Goal: Transaction & Acquisition: Download file/media

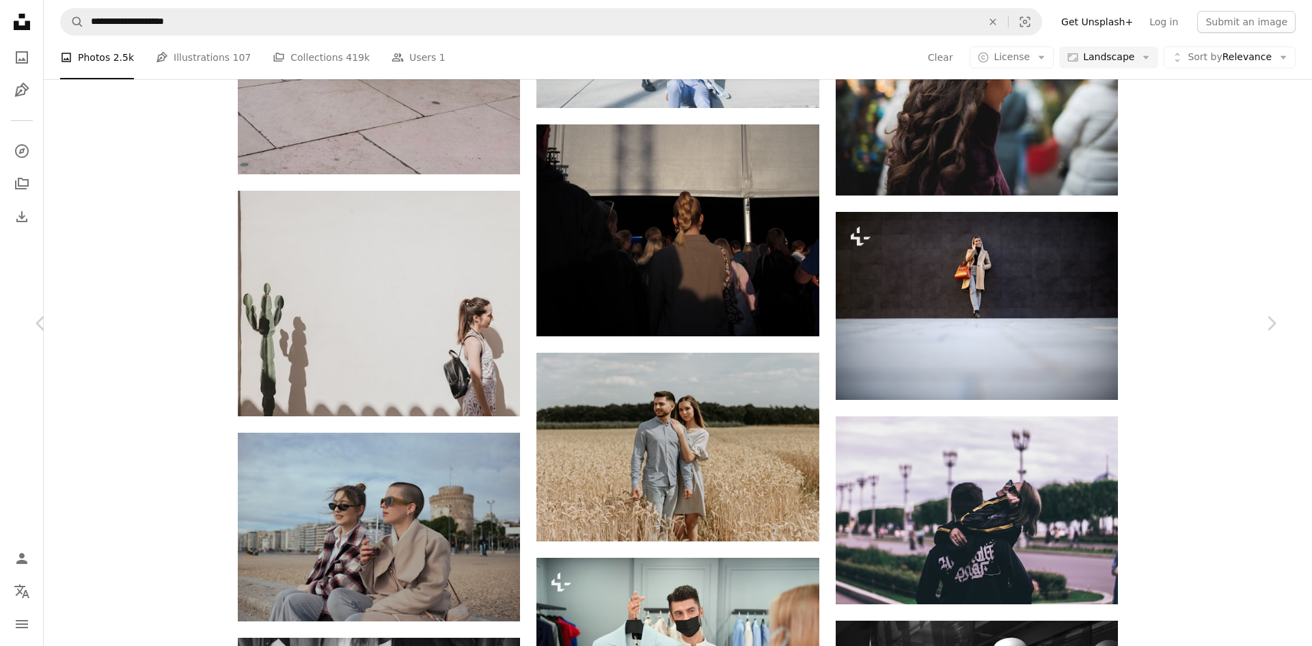
scroll to position [35047, 0]
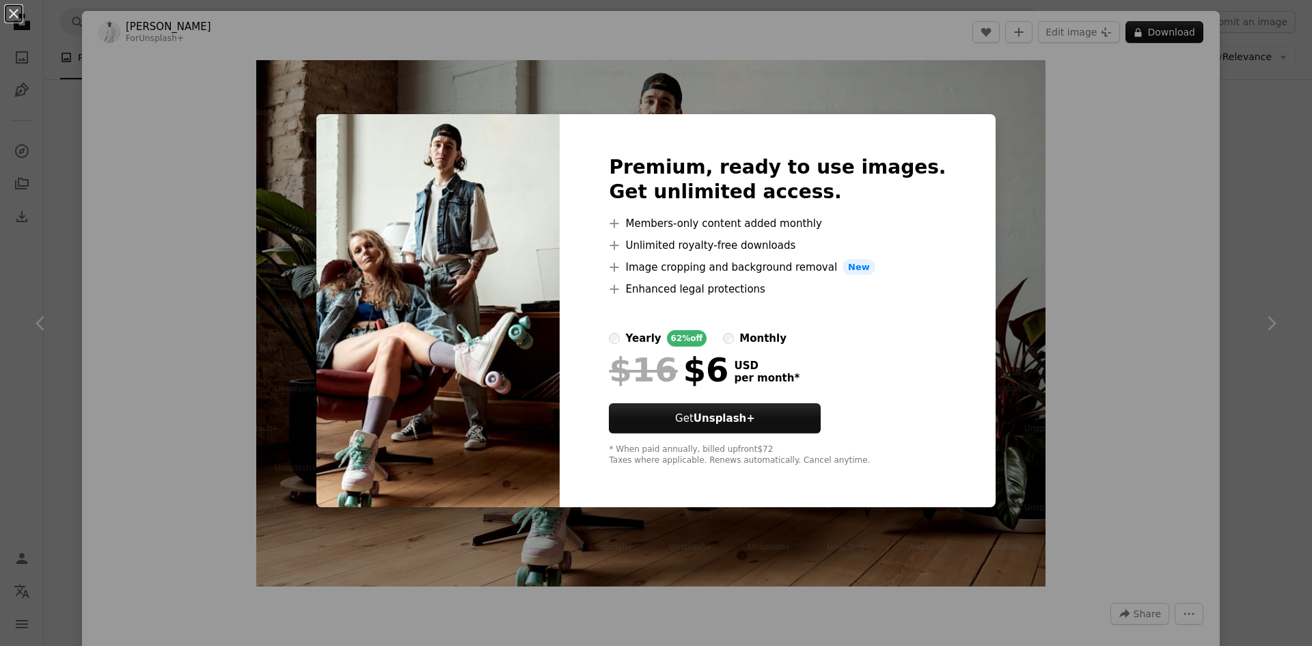
click at [1198, 72] on div "An X shape Premium, ready to use images. Get unlimited access. A plus sign Memb…" at bounding box center [656, 323] width 1312 height 646
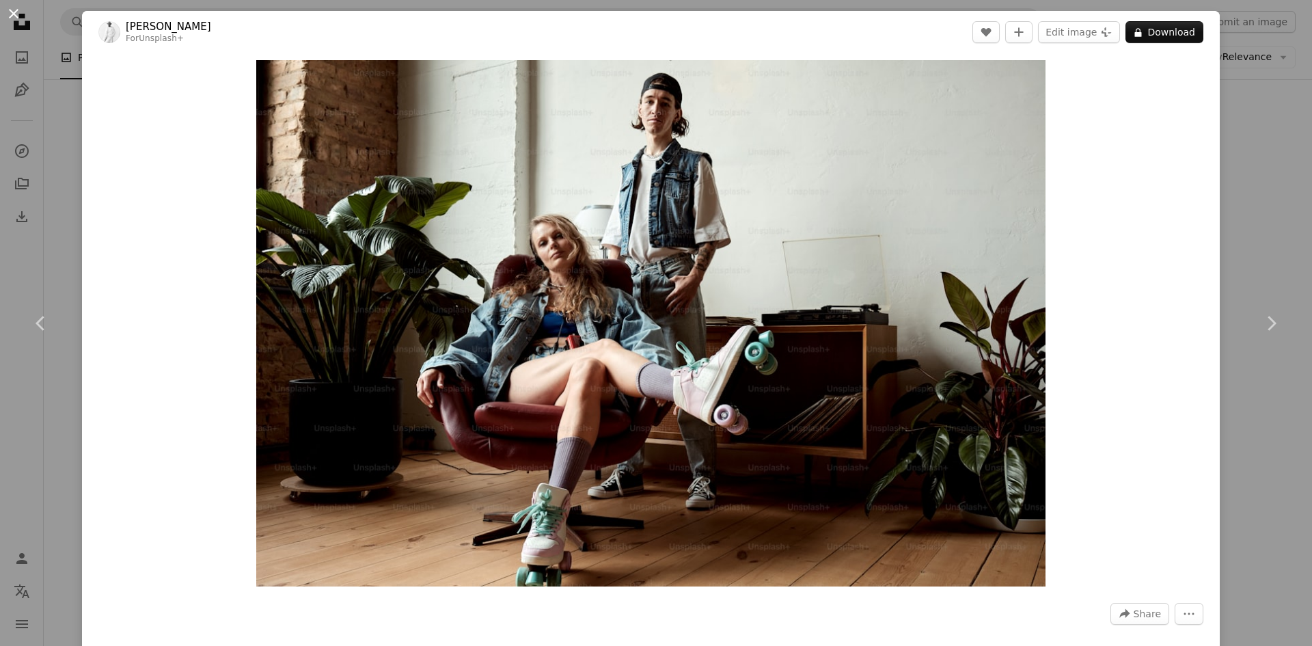
click at [8, 17] on button "An X shape" at bounding box center [13, 13] width 16 height 16
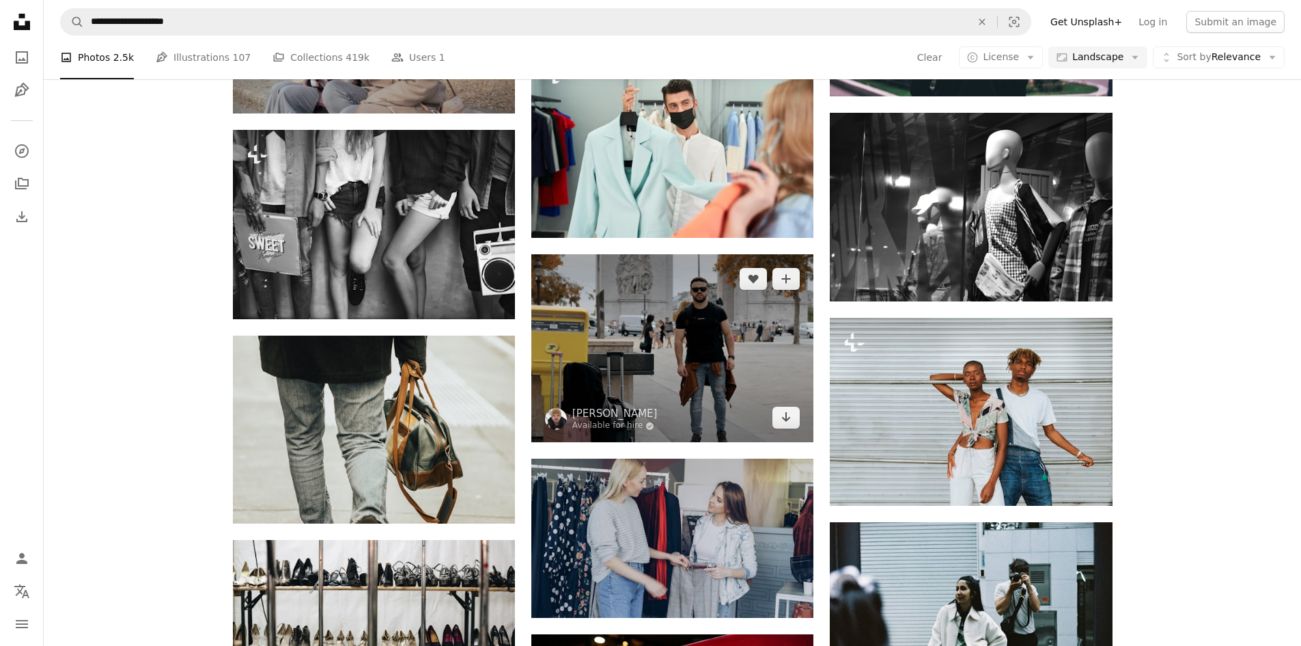
scroll to position [35593, 0]
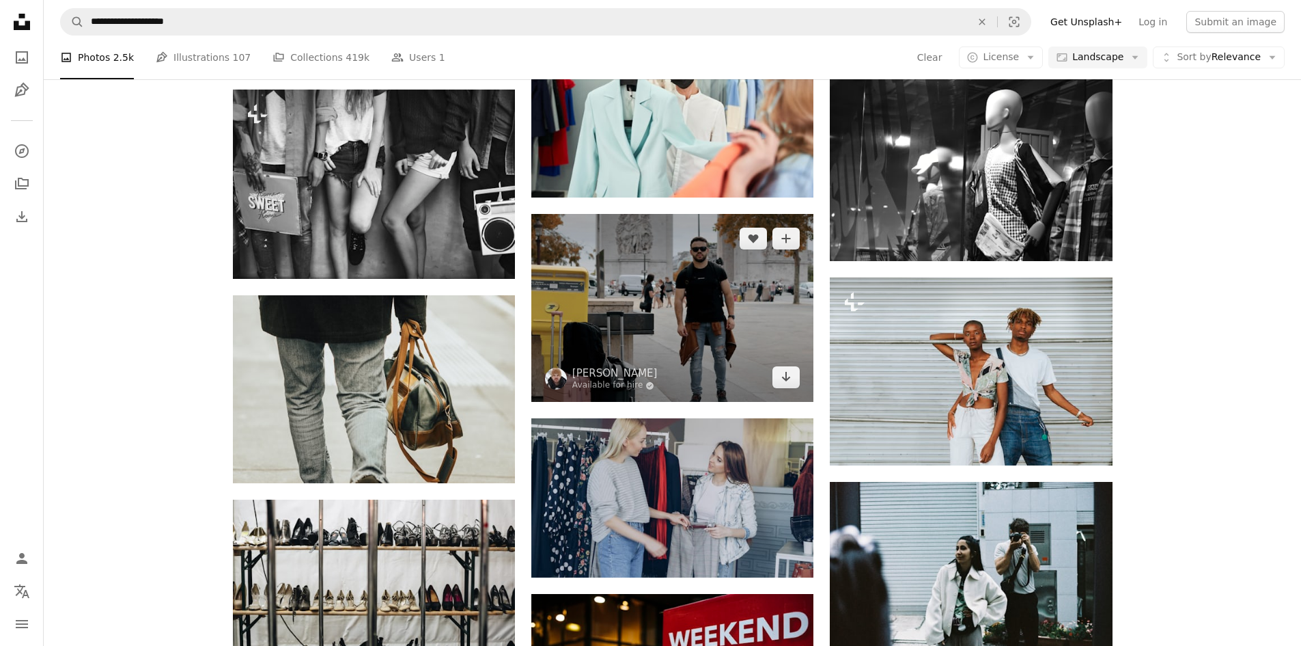
click at [712, 325] on img at bounding box center [673, 308] width 282 height 188
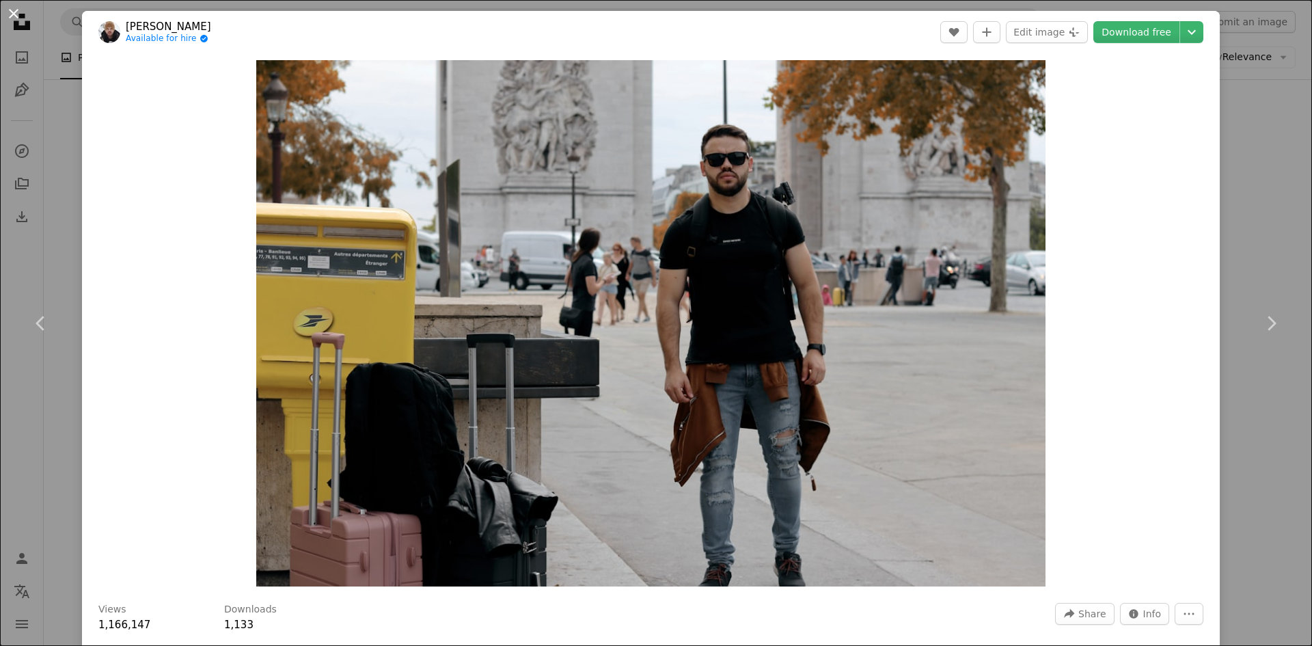
click at [10, 22] on button "An X shape" at bounding box center [13, 13] width 16 height 16
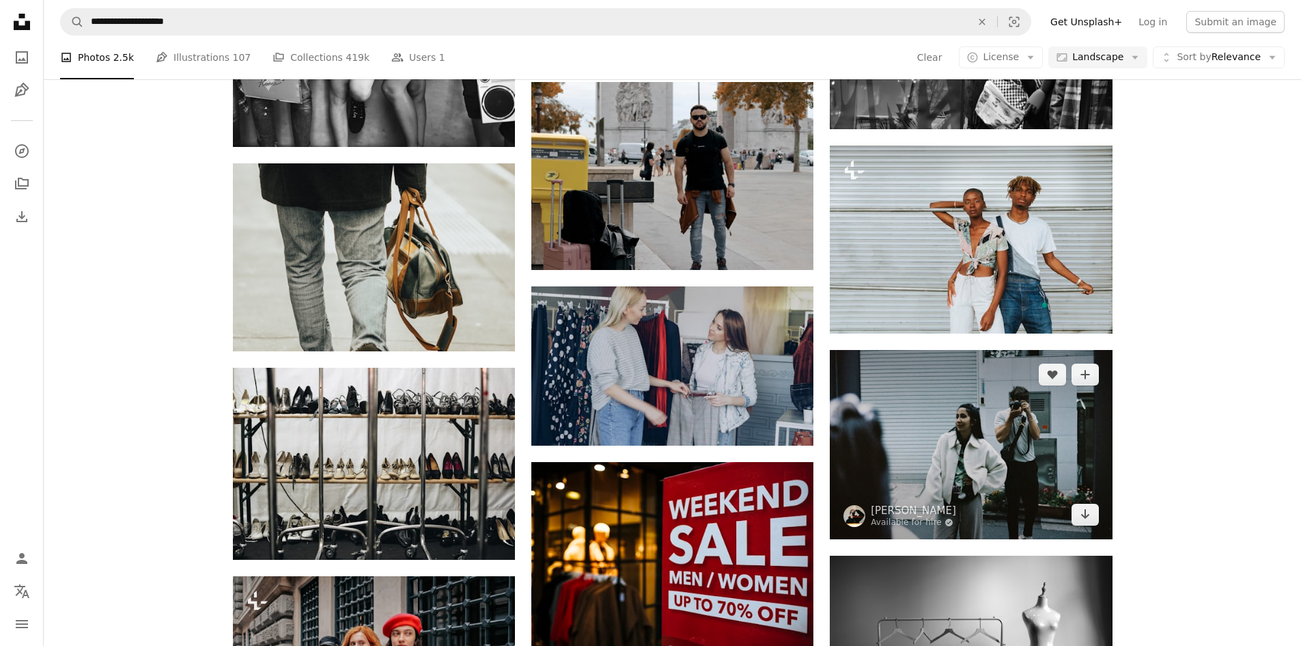
scroll to position [35730, 0]
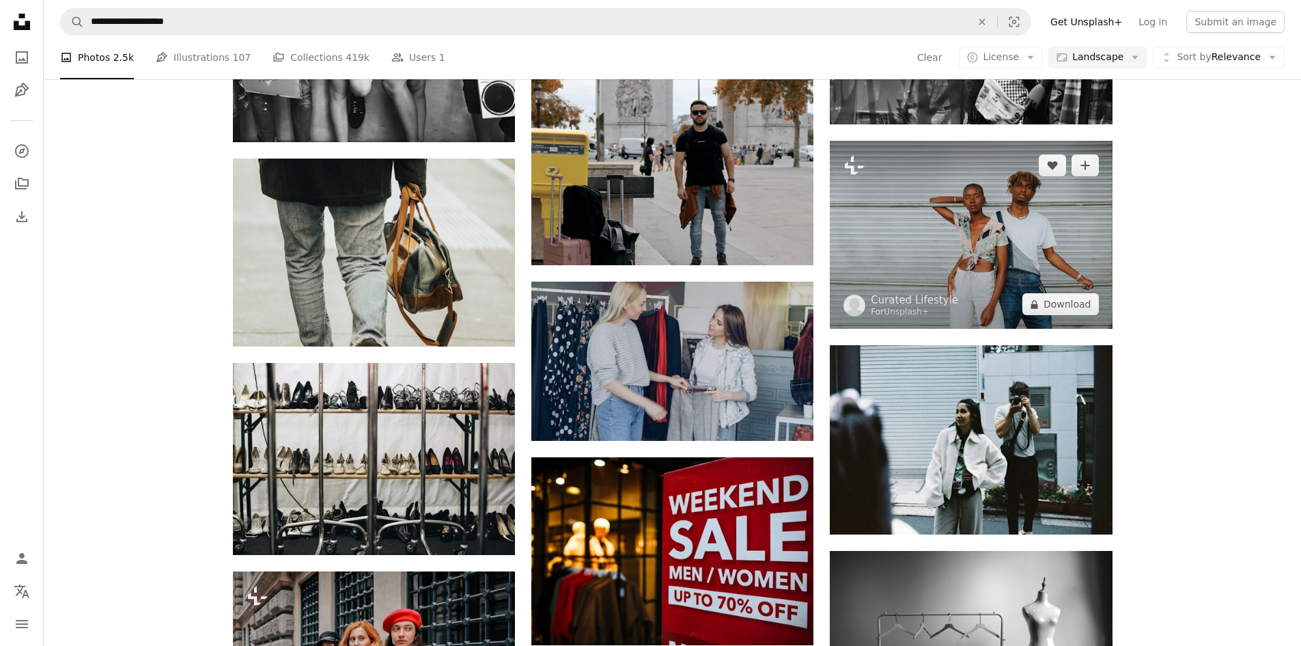
click at [1059, 246] on img at bounding box center [971, 235] width 282 height 188
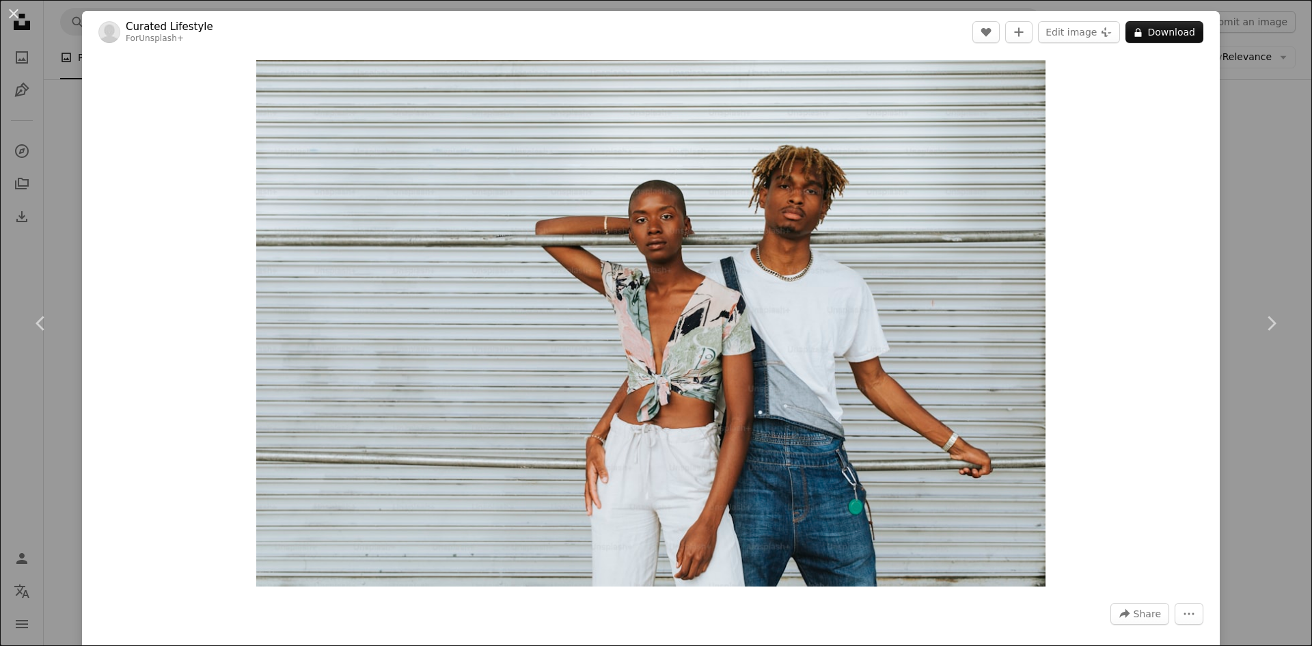
drag, startPoint x: 16, startPoint y: 10, endPoint x: 210, endPoint y: 123, distance: 225.0
click at [16, 12] on button "An X shape" at bounding box center [13, 13] width 16 height 16
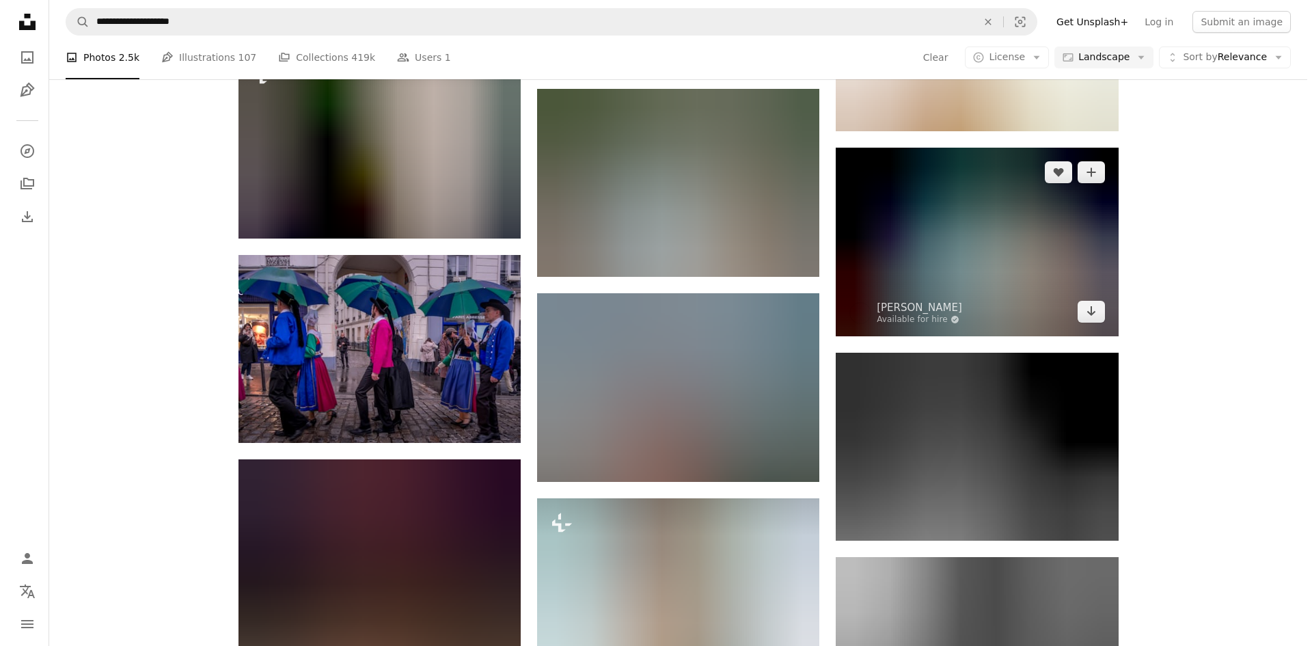
scroll to position [42357, 0]
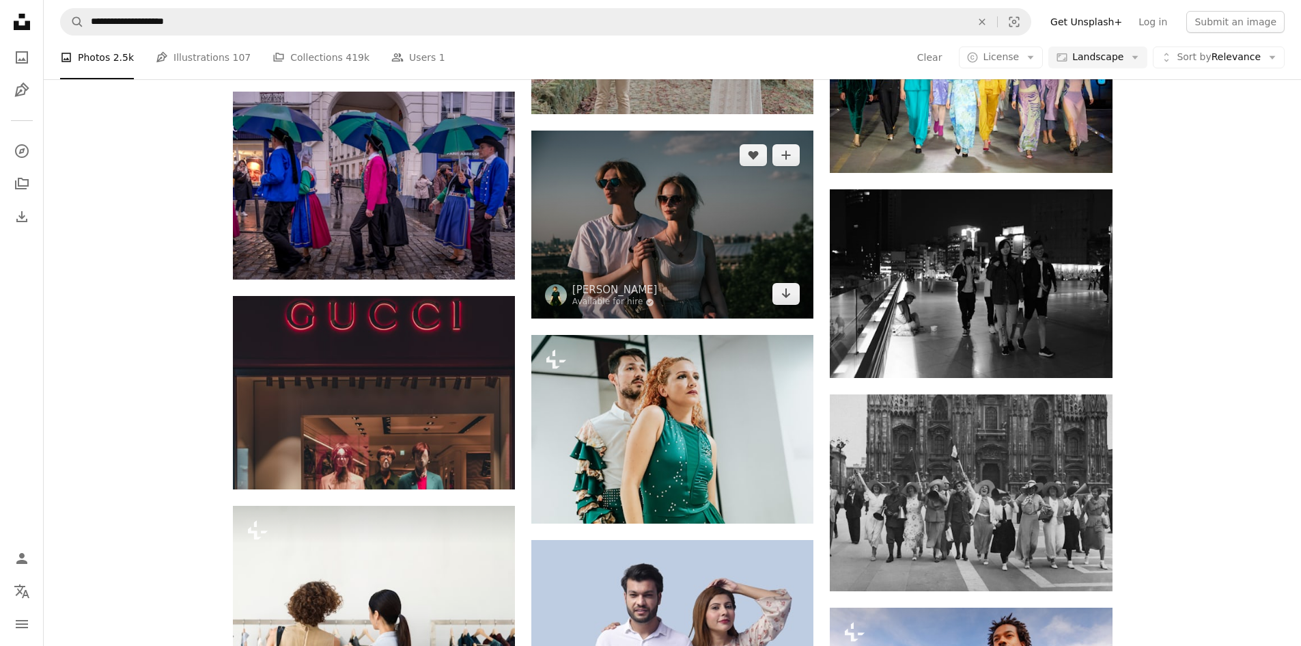
click at [652, 217] on img at bounding box center [673, 224] width 282 height 188
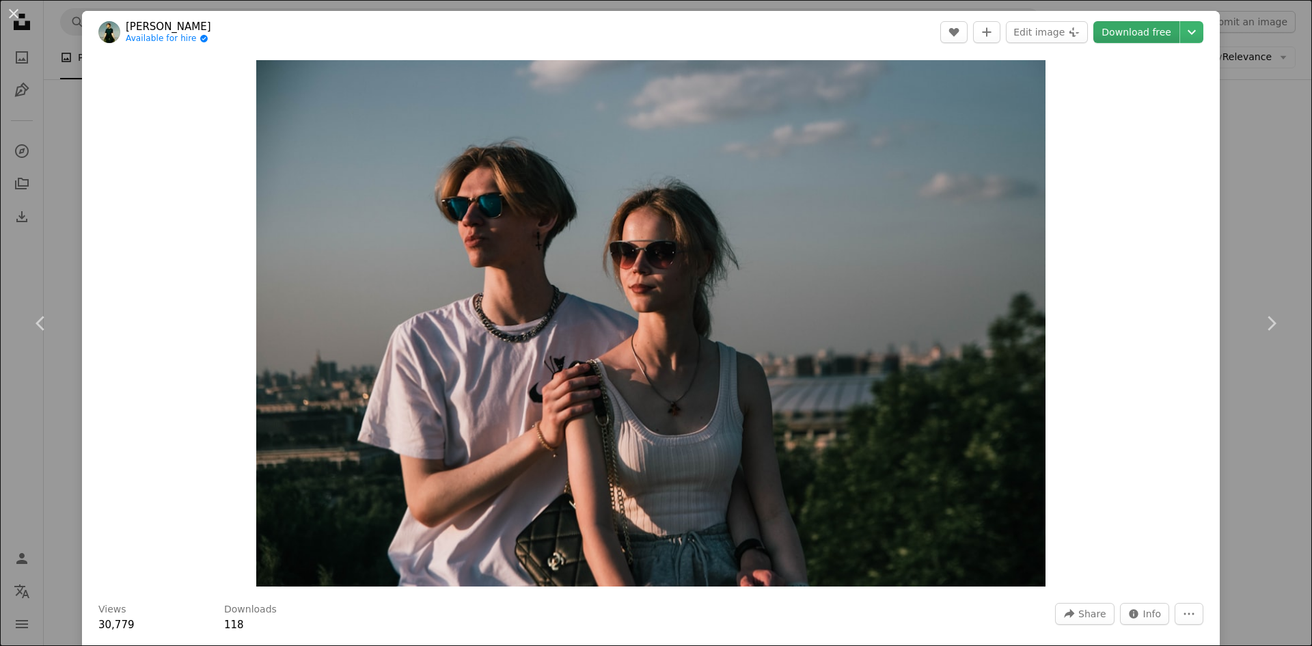
click at [1117, 38] on link "Download free" at bounding box center [1136, 32] width 86 height 22
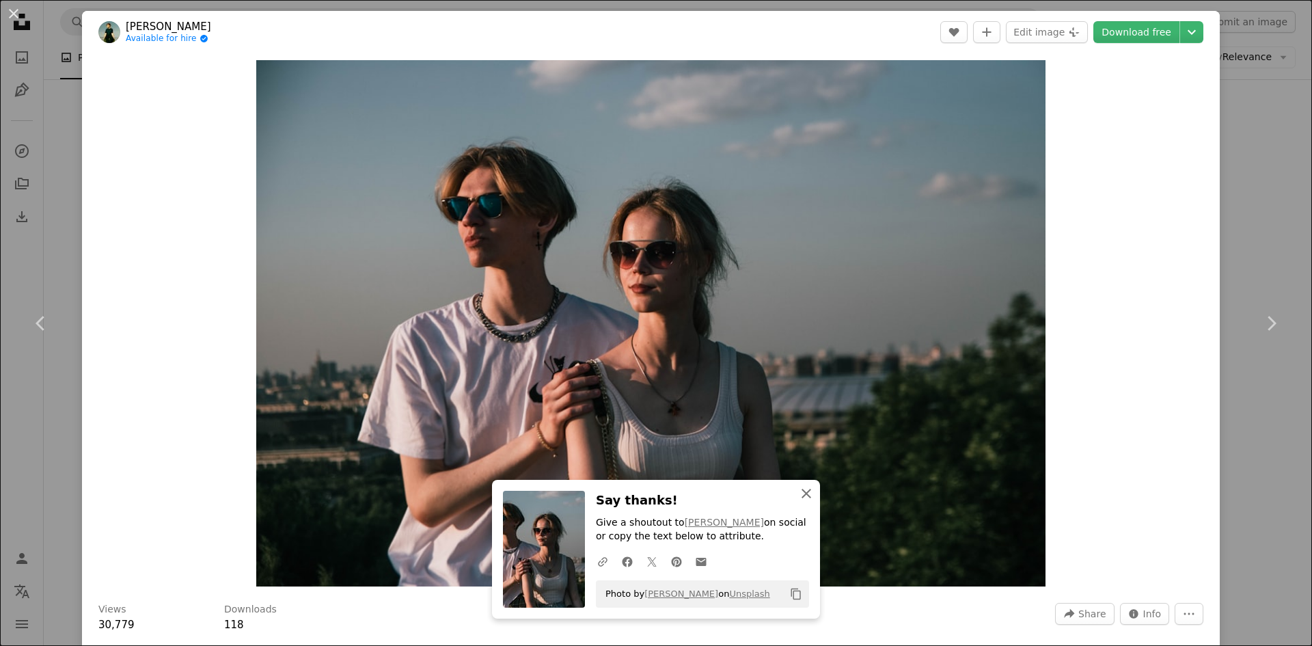
click at [805, 489] on icon "button" at bounding box center [806, 493] width 10 height 10
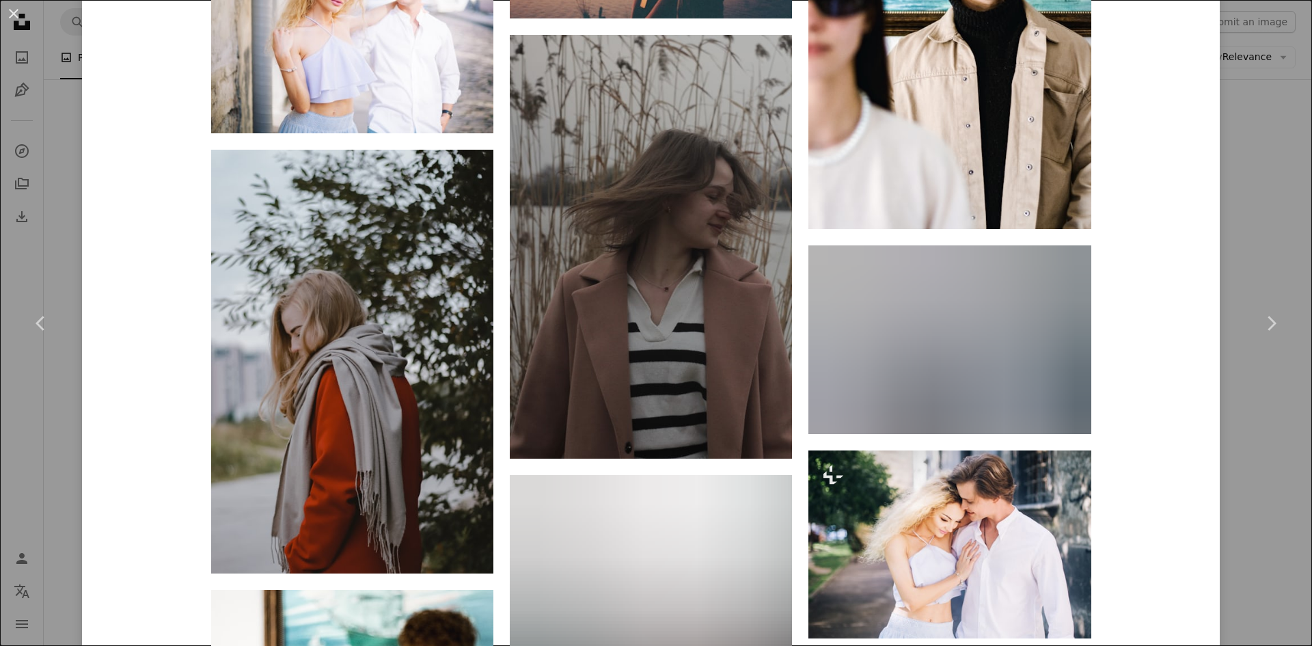
scroll to position [9989, 0]
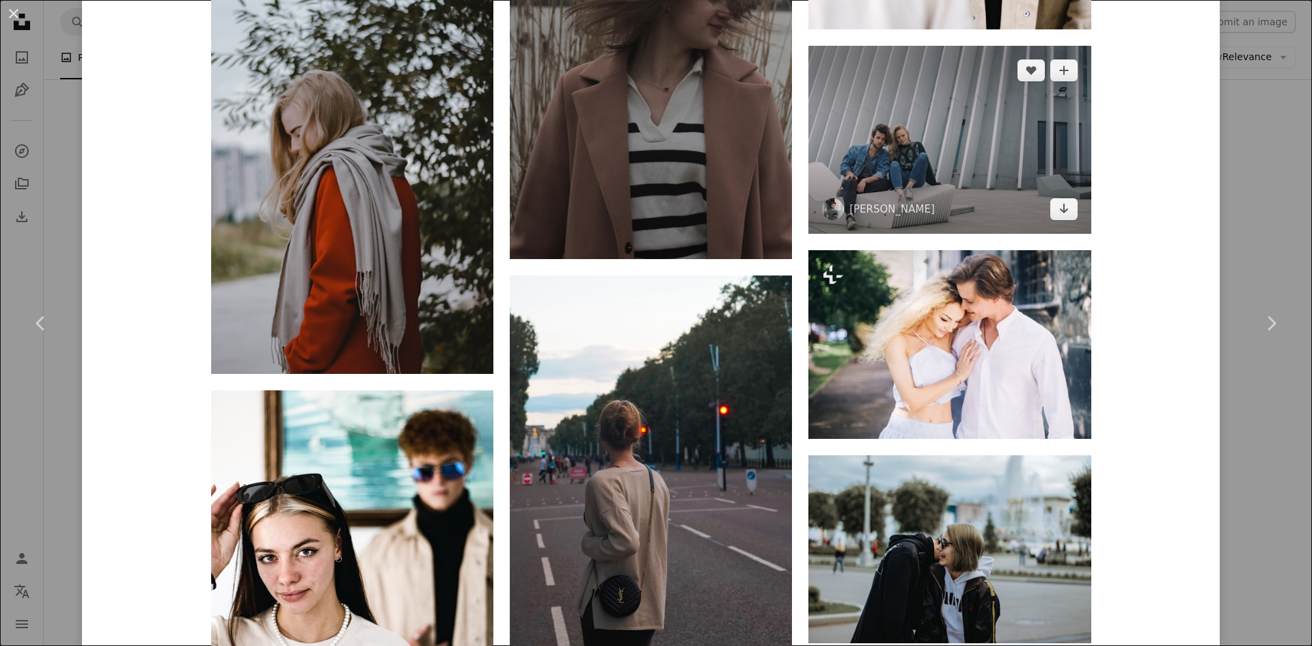
click at [944, 161] on img at bounding box center [949, 140] width 282 height 188
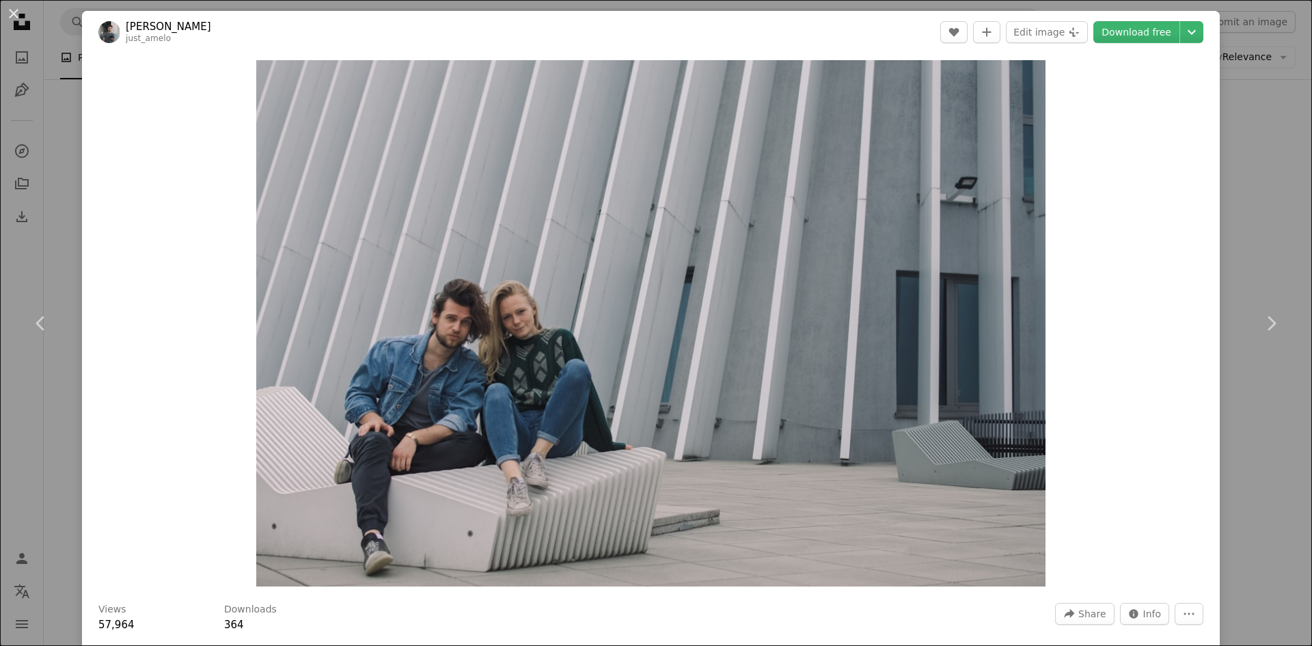
drag, startPoint x: 16, startPoint y: 12, endPoint x: 459, endPoint y: 278, distance: 517.3
click at [17, 11] on button "An X shape" at bounding box center [13, 13] width 16 height 16
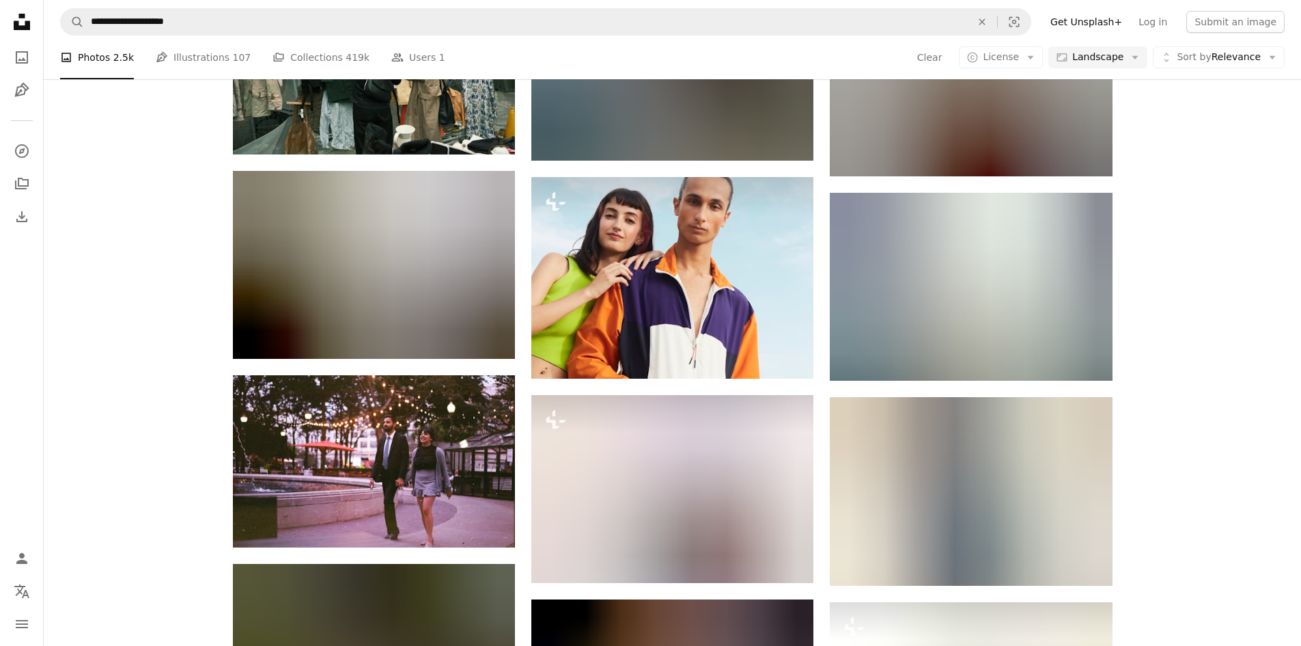
scroll to position [47002, 0]
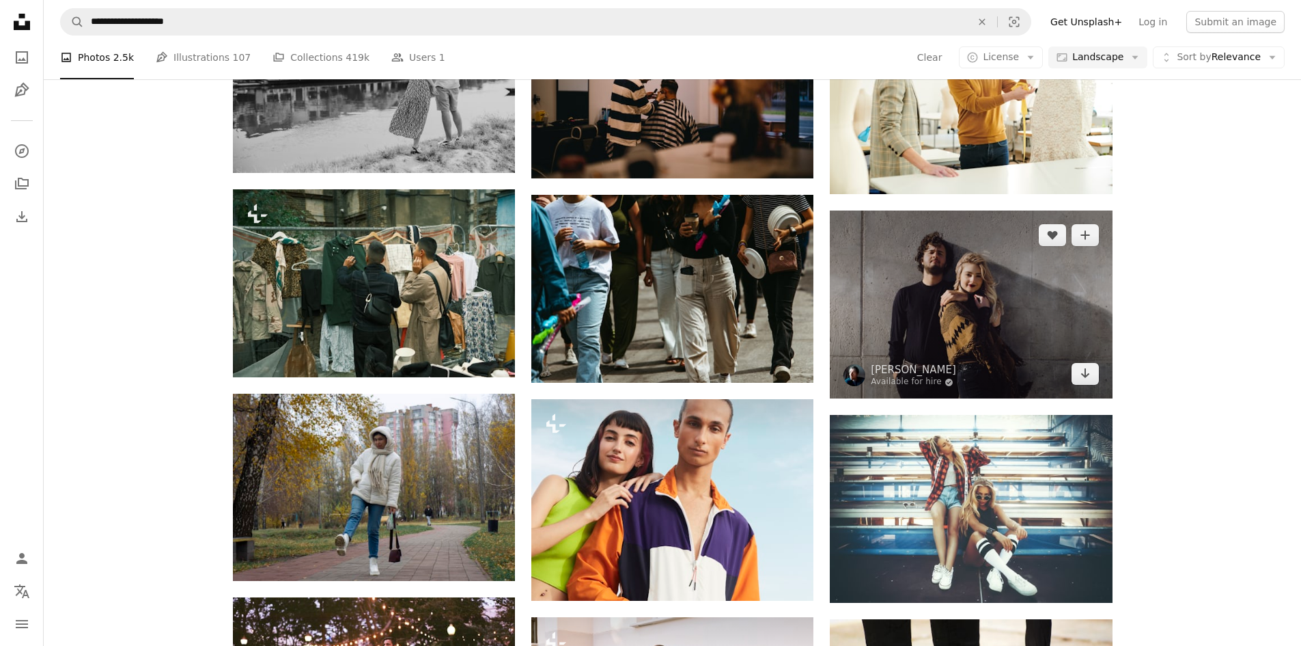
click at [983, 280] on img at bounding box center [971, 304] width 282 height 188
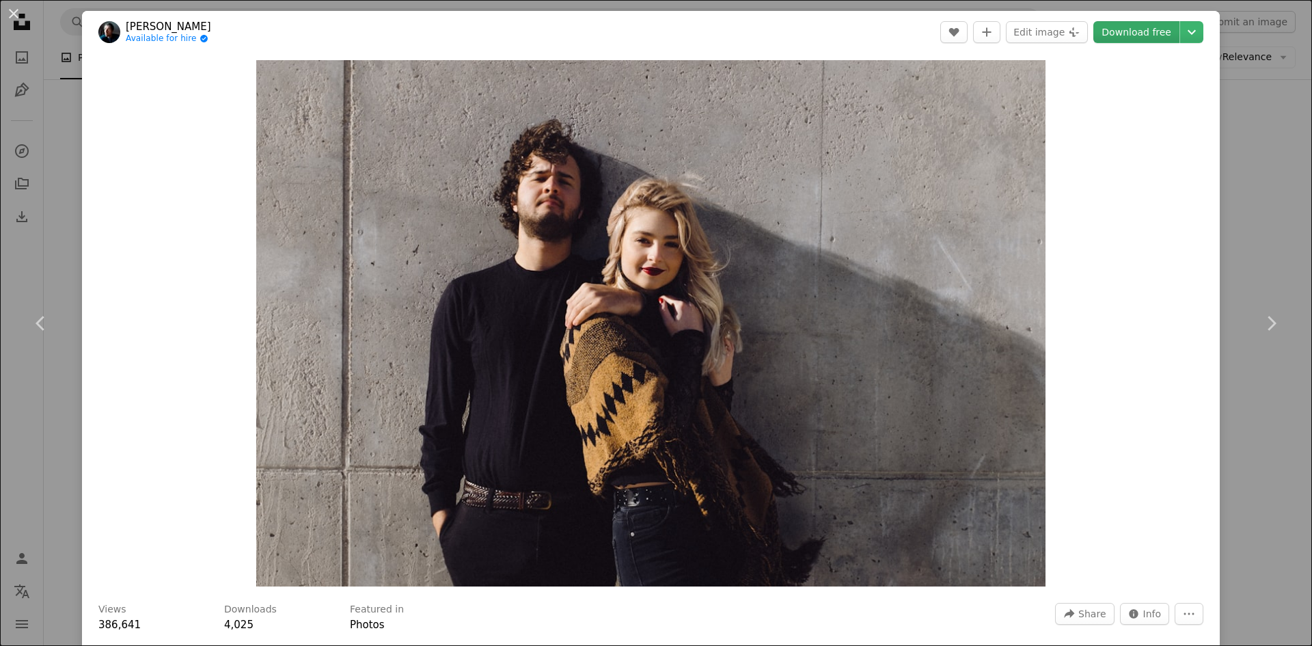
click at [1110, 27] on link "Download free" at bounding box center [1136, 32] width 86 height 22
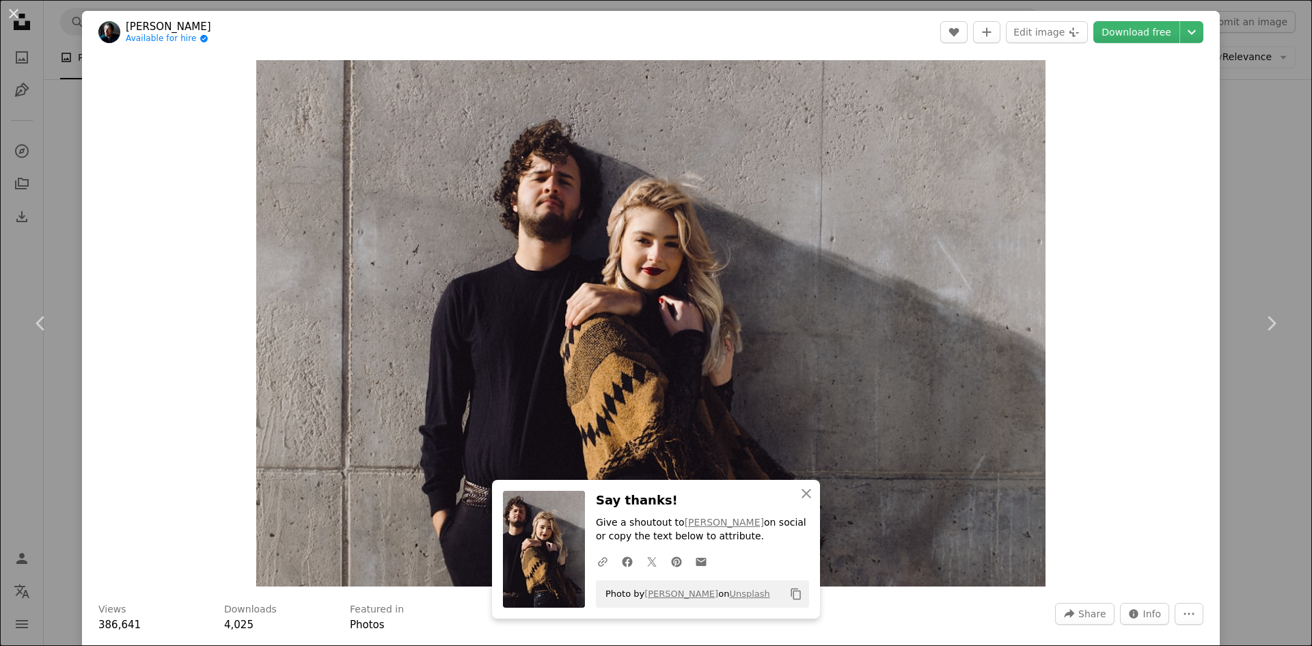
drag, startPoint x: 10, startPoint y: 12, endPoint x: 329, endPoint y: 644, distance: 707.9
click at [10, 12] on button "An X shape" at bounding box center [13, 13] width 16 height 16
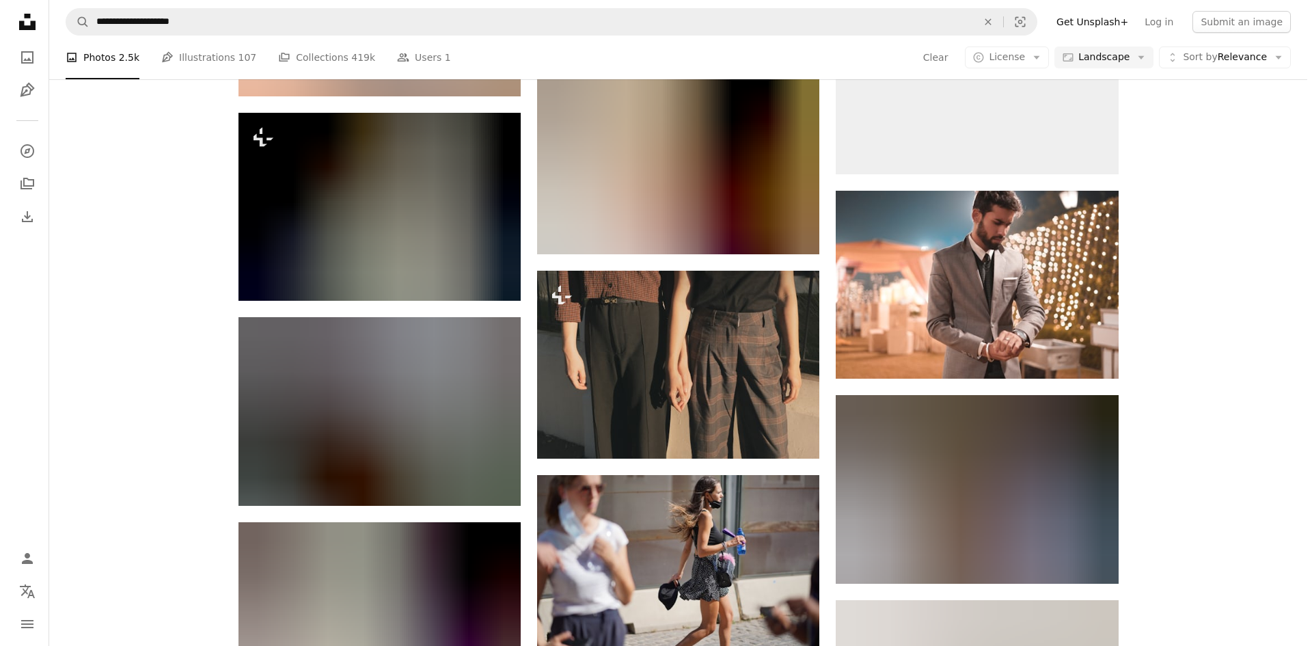
scroll to position [53288, 0]
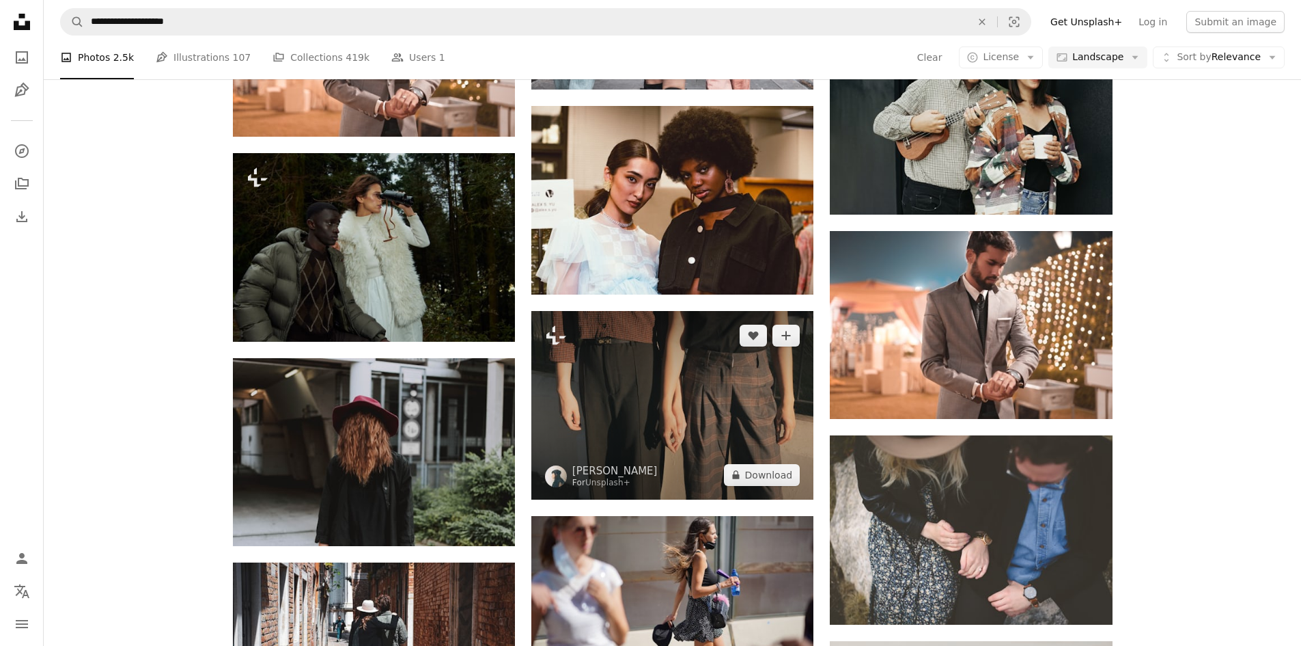
click at [628, 364] on img at bounding box center [673, 405] width 282 height 188
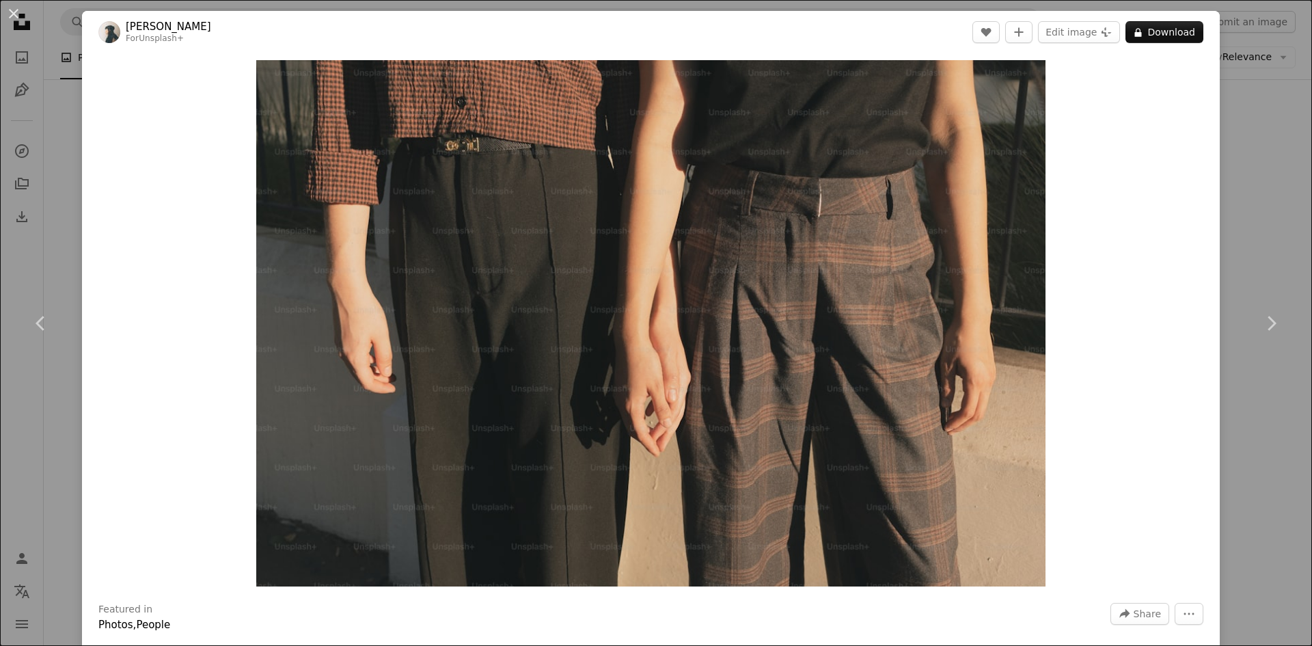
click at [1279, 149] on div "An X shape Chevron left Chevron right [PERSON_NAME] For Unsplash+ A heart A plu…" at bounding box center [656, 323] width 1312 height 646
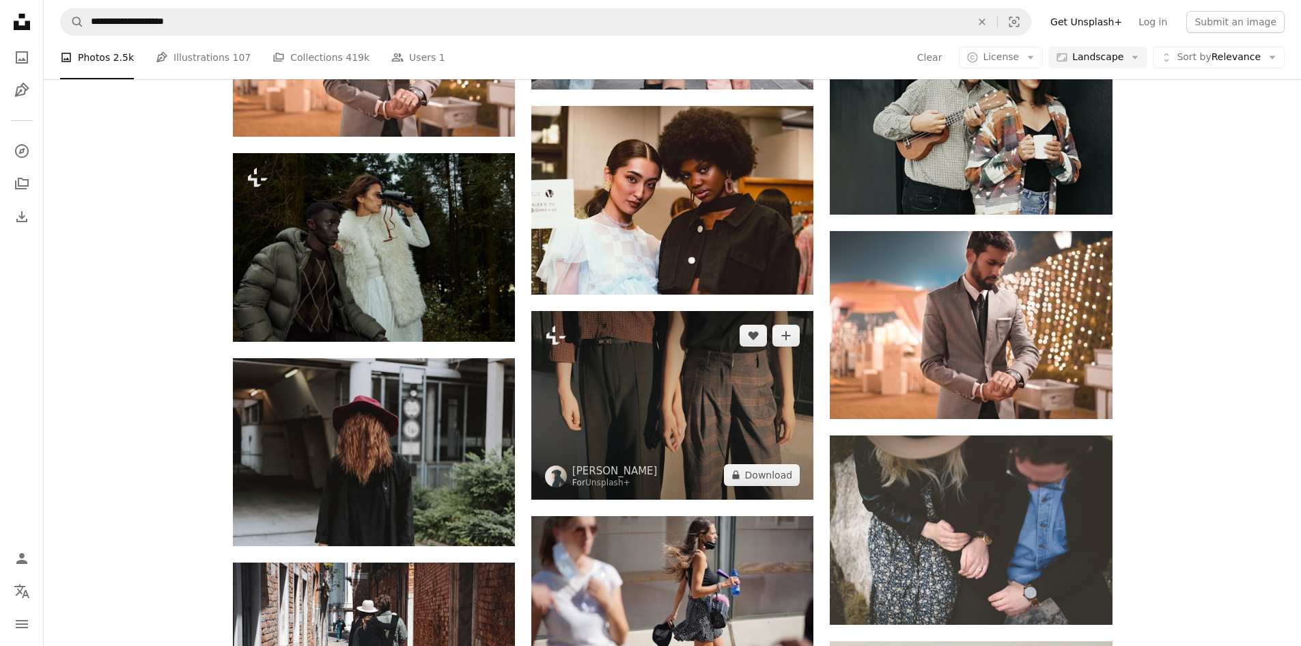
click at [710, 322] on img at bounding box center [673, 405] width 282 height 188
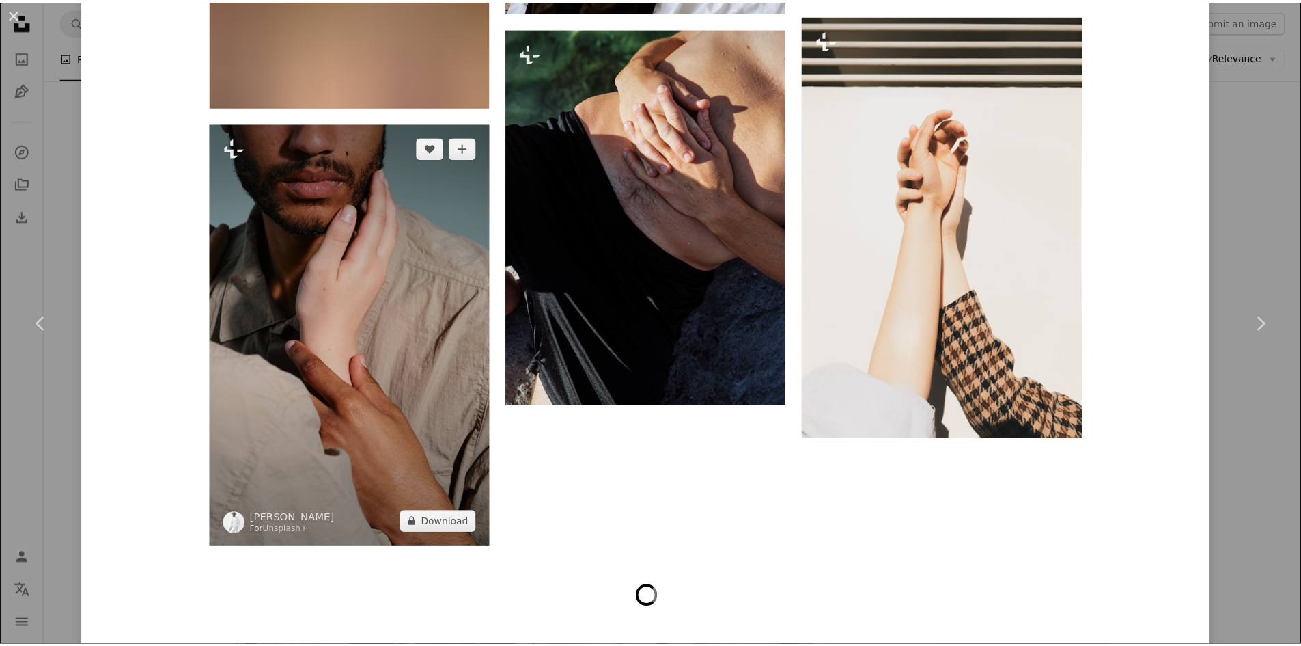
scroll to position [6555, 0]
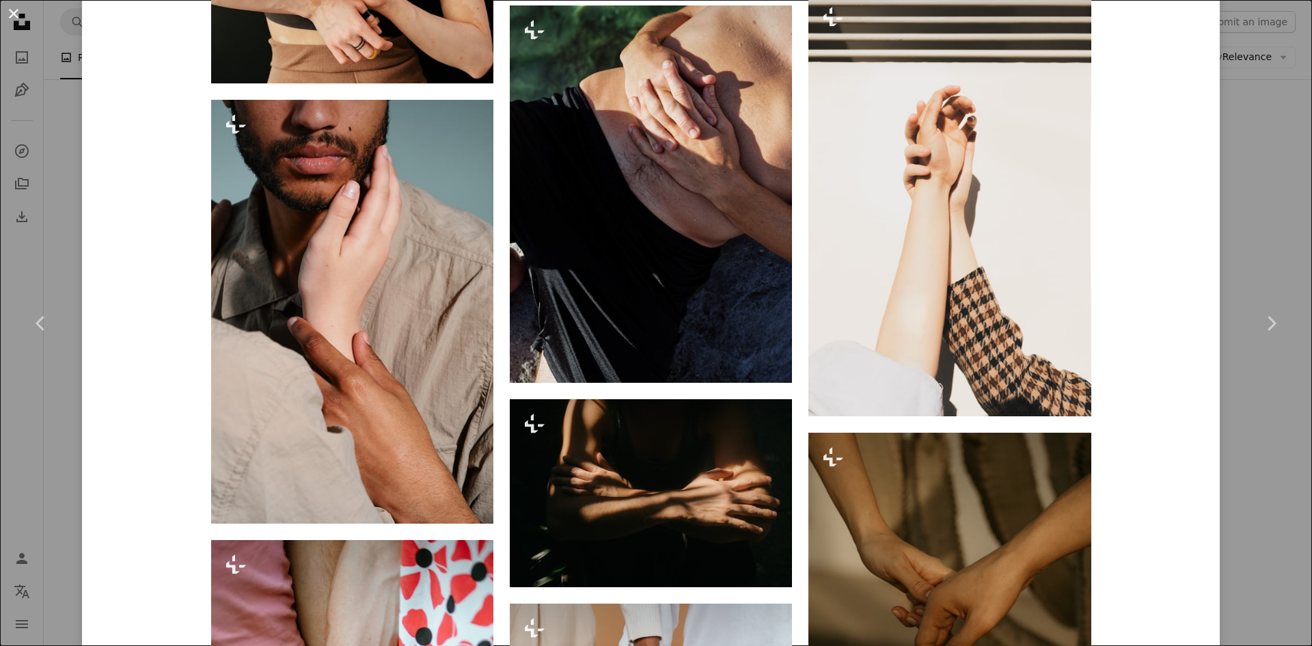
click at [10, 7] on button "An X shape" at bounding box center [13, 13] width 16 height 16
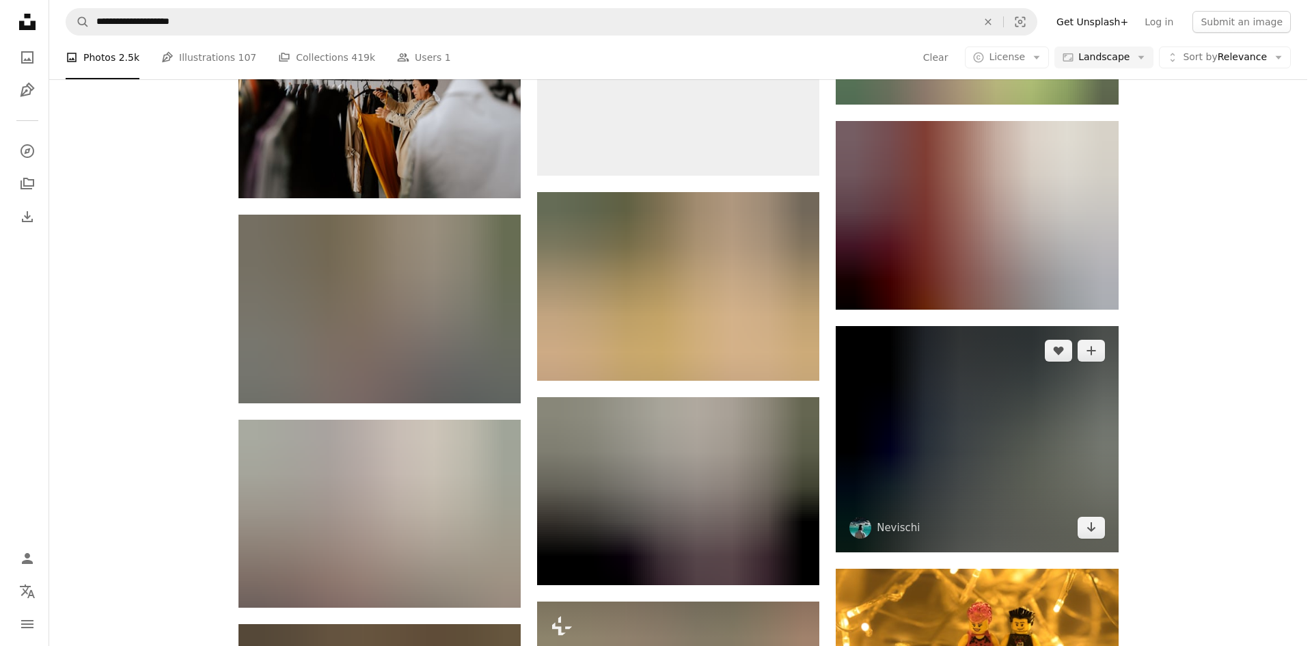
scroll to position [60871, 0]
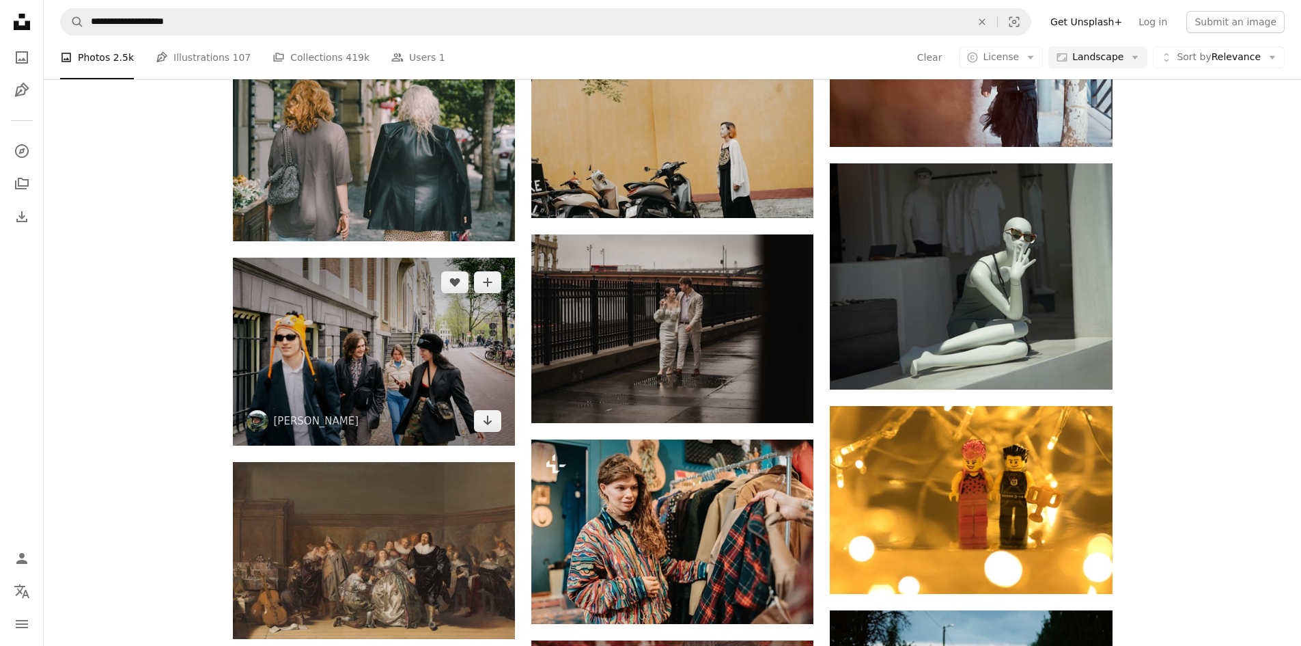
click at [396, 357] on img at bounding box center [374, 352] width 282 height 188
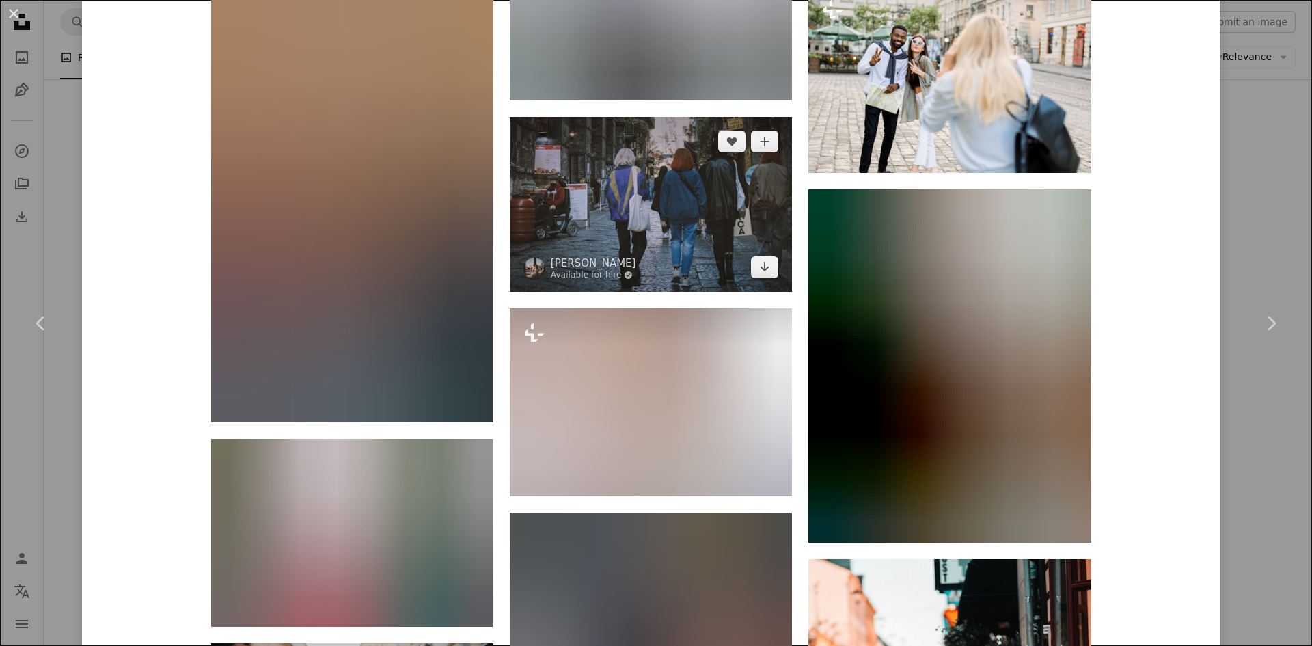
scroll to position [3377, 0]
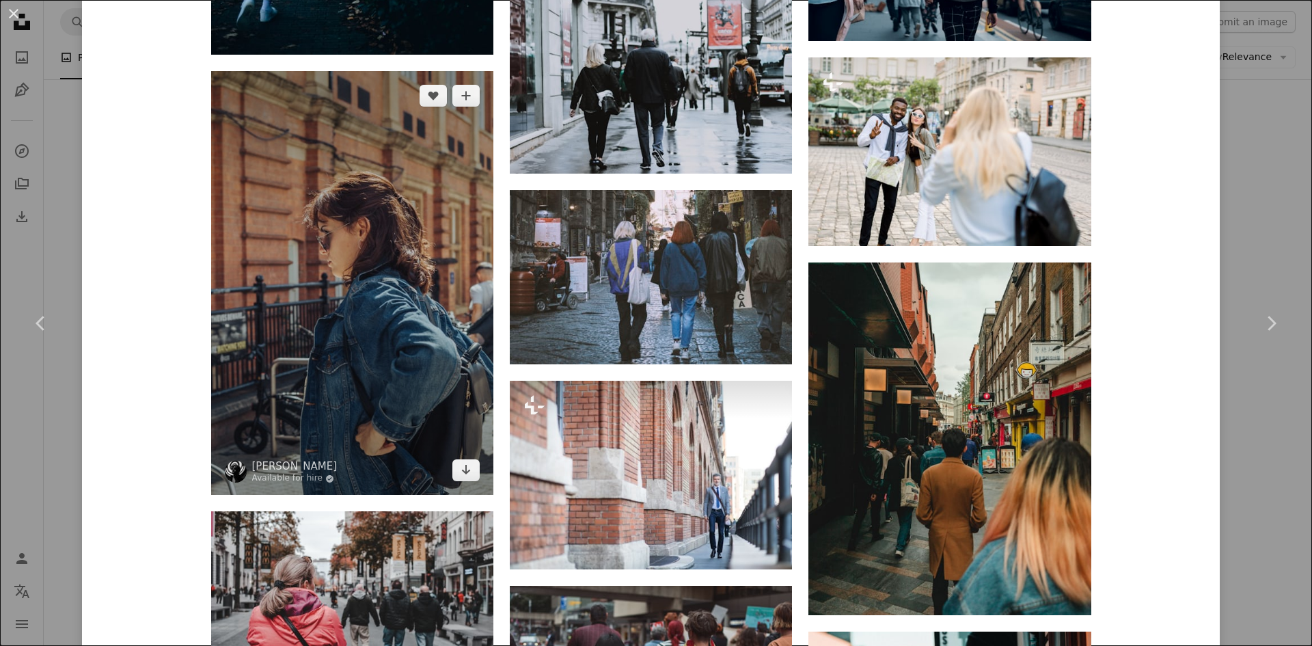
click at [380, 358] on img at bounding box center [352, 283] width 282 height 424
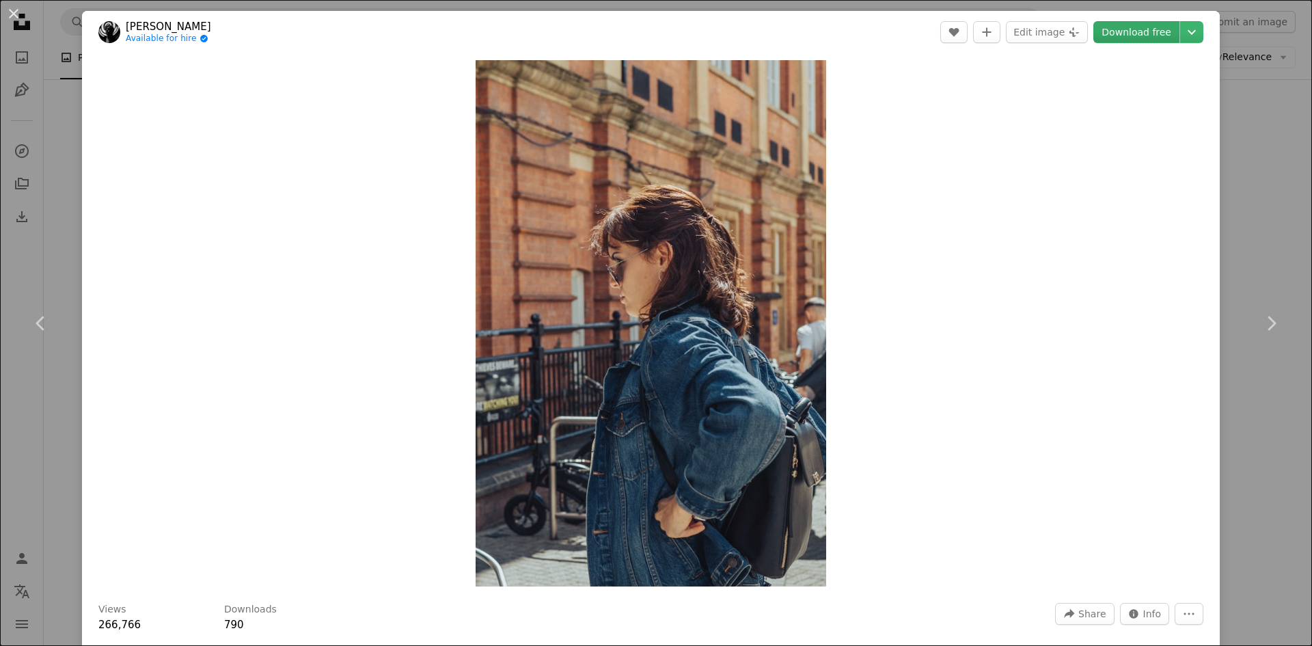
click at [1122, 29] on link "Download free" at bounding box center [1136, 32] width 86 height 22
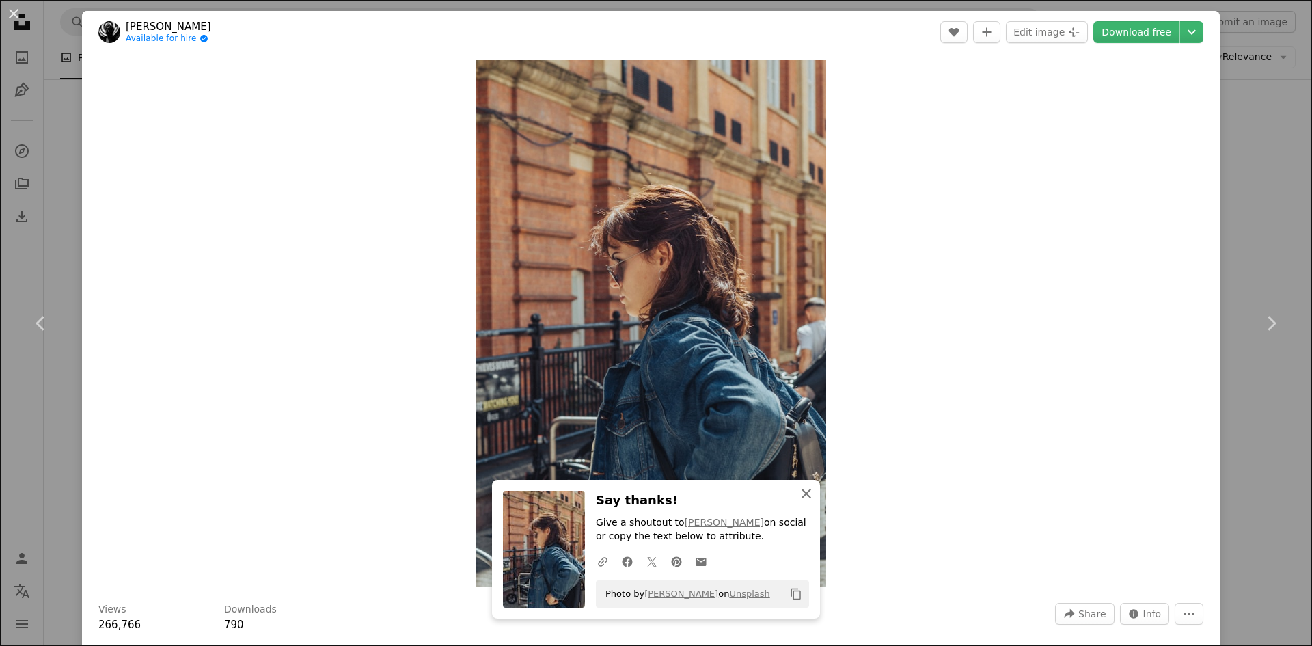
click at [803, 489] on icon "An X shape" at bounding box center [806, 493] width 16 height 16
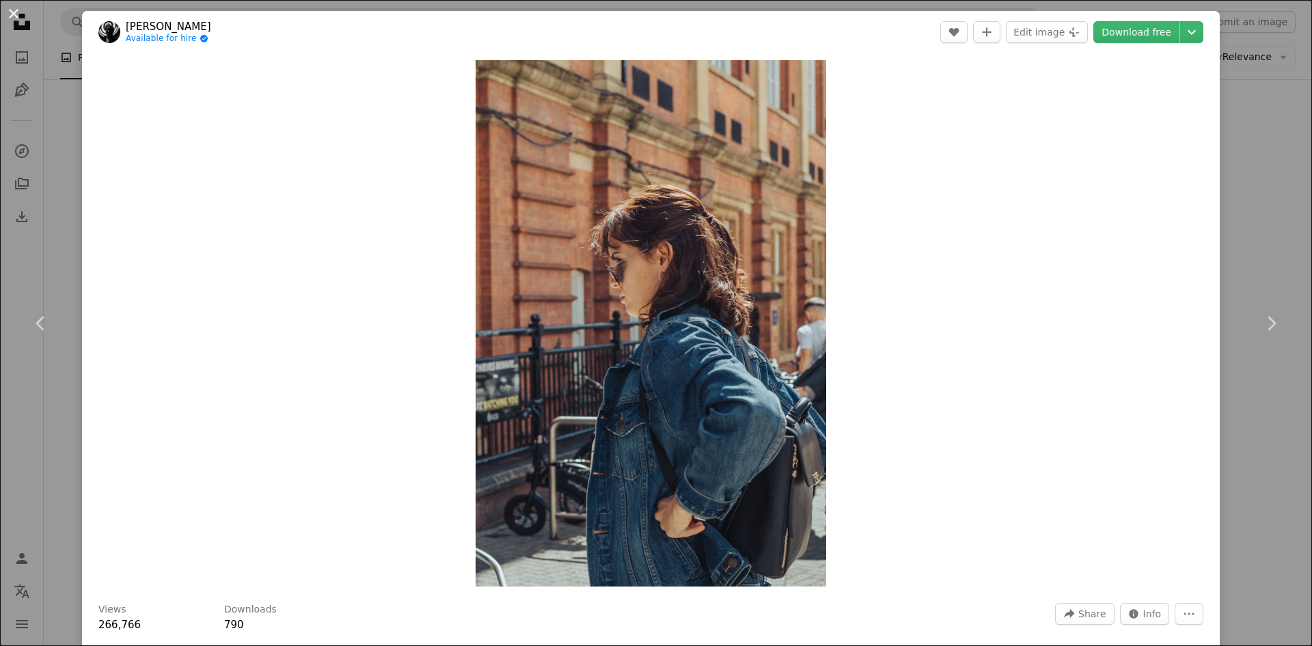
click at [18, 8] on button "An X shape" at bounding box center [13, 13] width 16 height 16
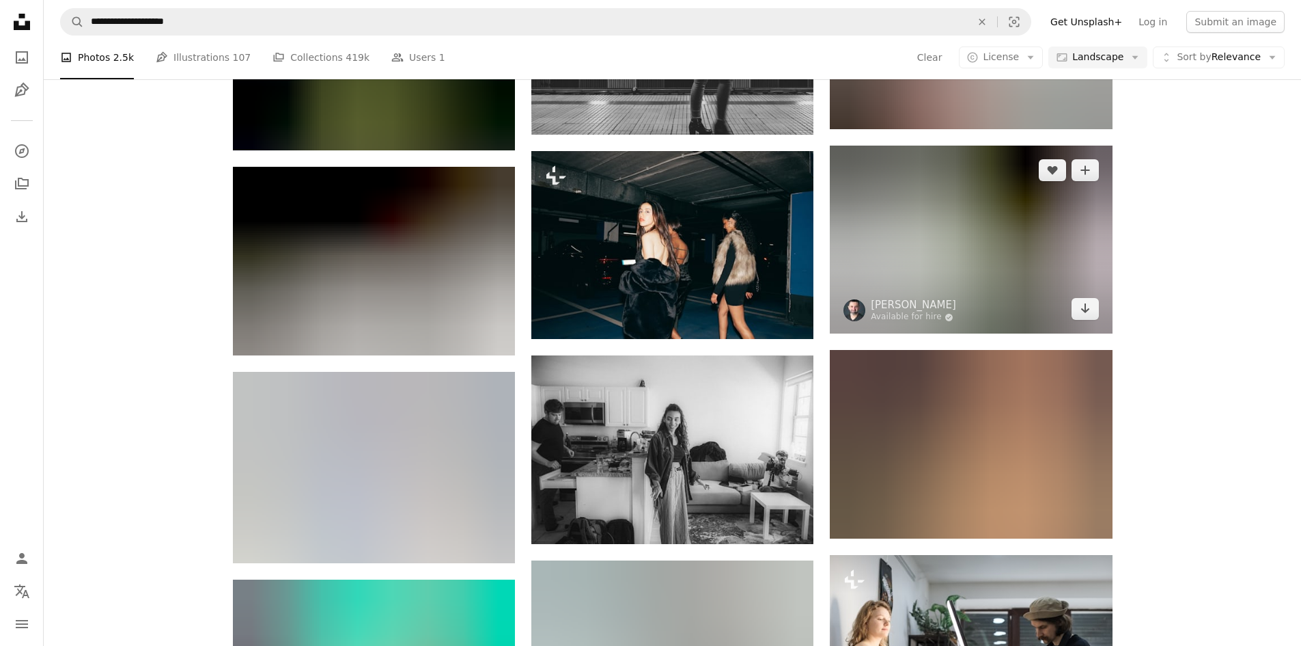
scroll to position [62579, 0]
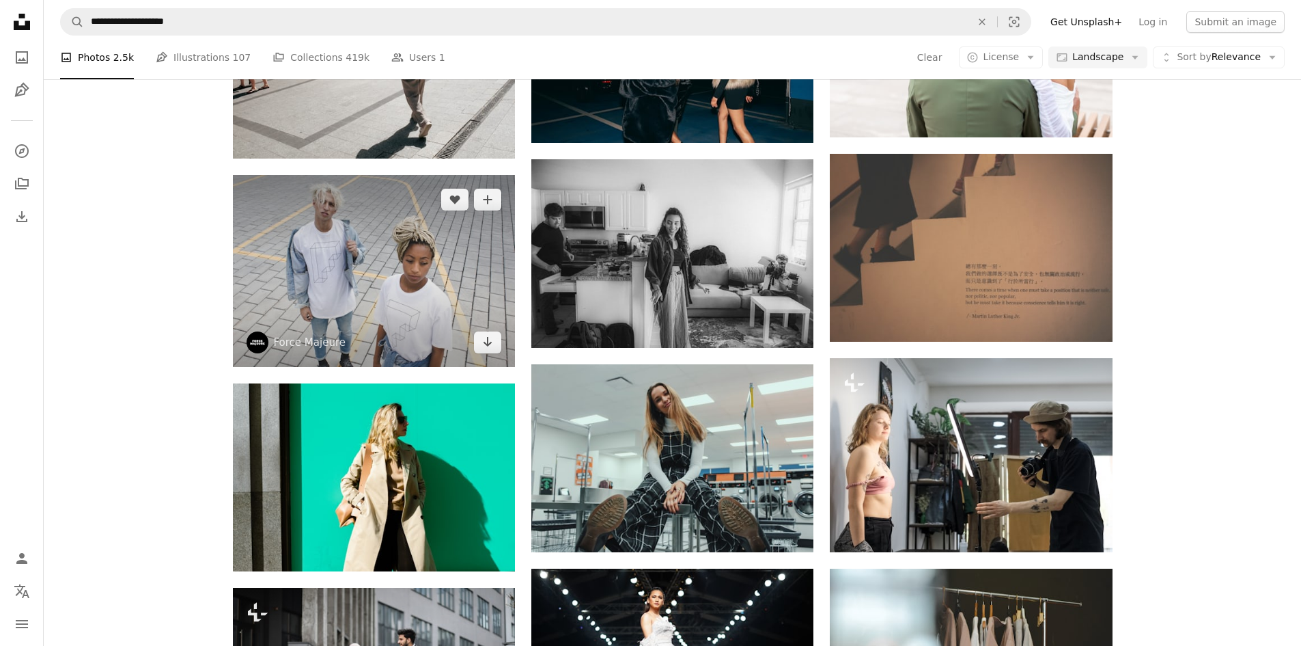
click at [467, 263] on img at bounding box center [374, 270] width 282 height 191
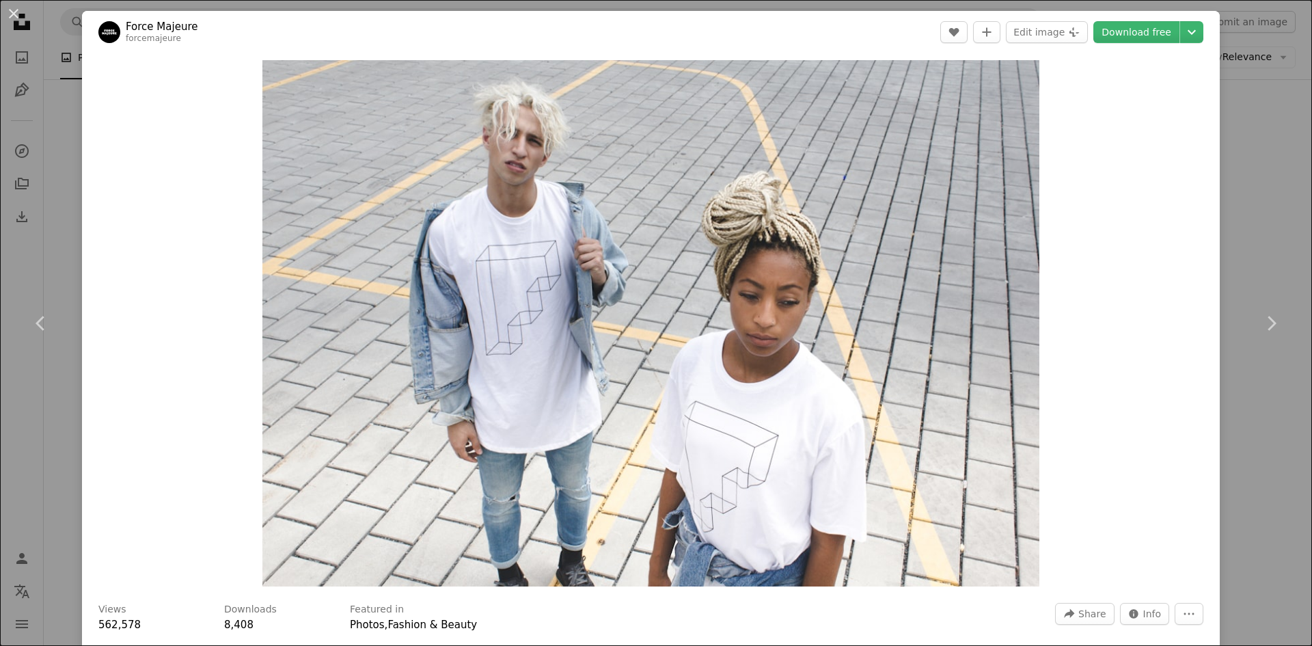
click at [14, 13] on button "An X shape" at bounding box center [13, 13] width 16 height 16
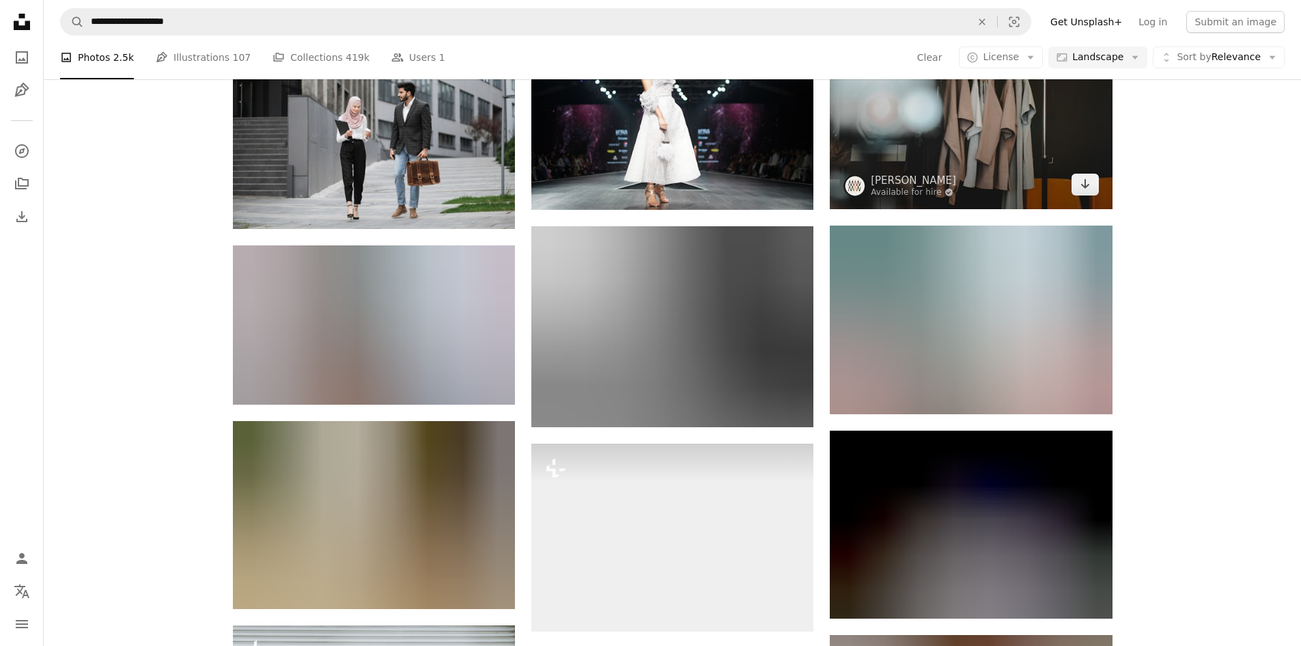
scroll to position [63603, 0]
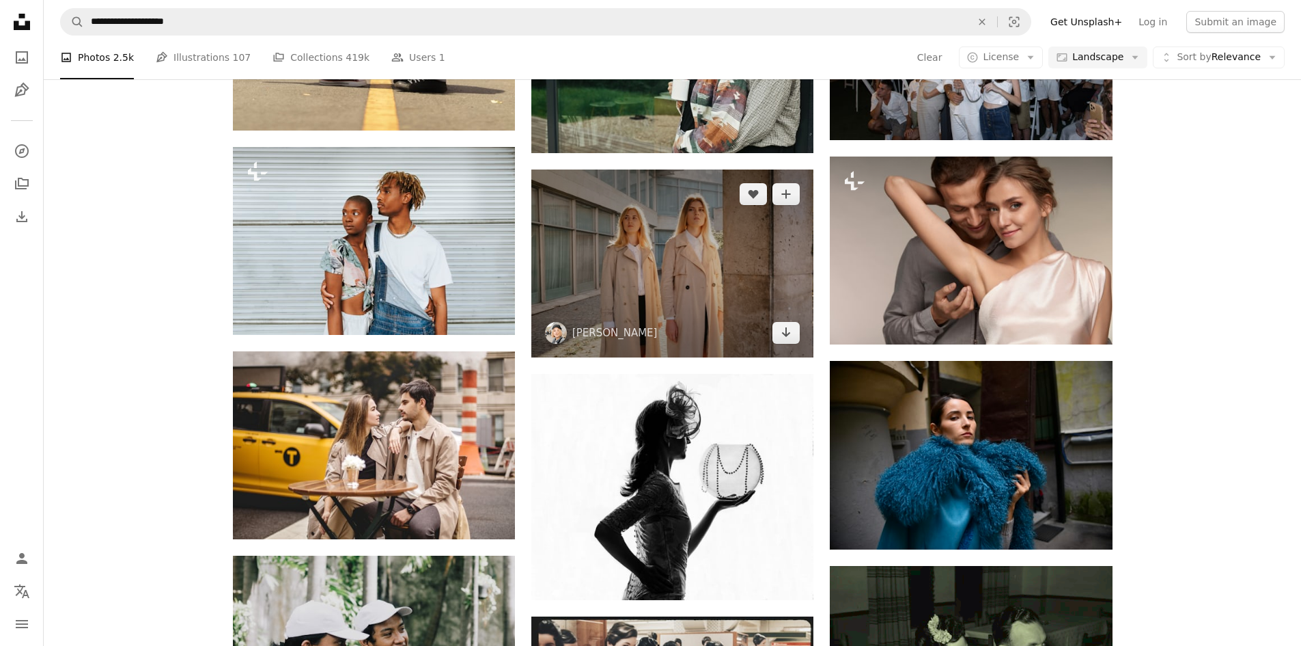
click at [677, 259] on img at bounding box center [673, 263] width 282 height 188
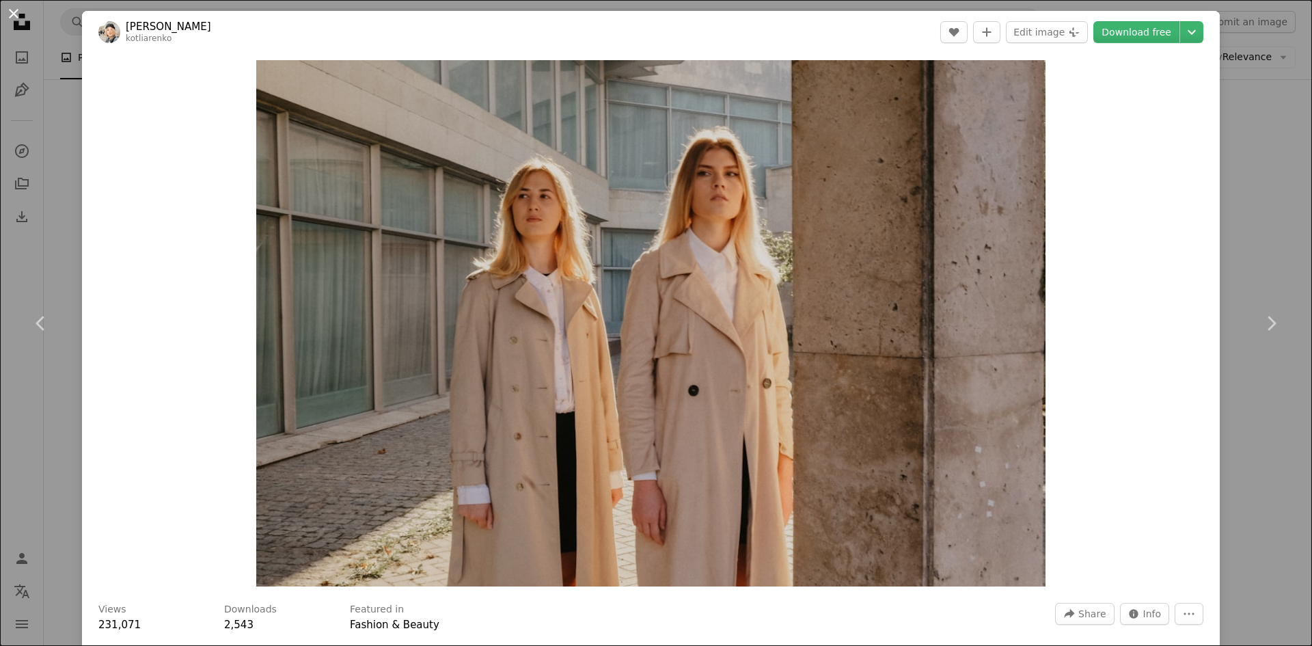
click at [5, 13] on button "An X shape" at bounding box center [13, 13] width 16 height 16
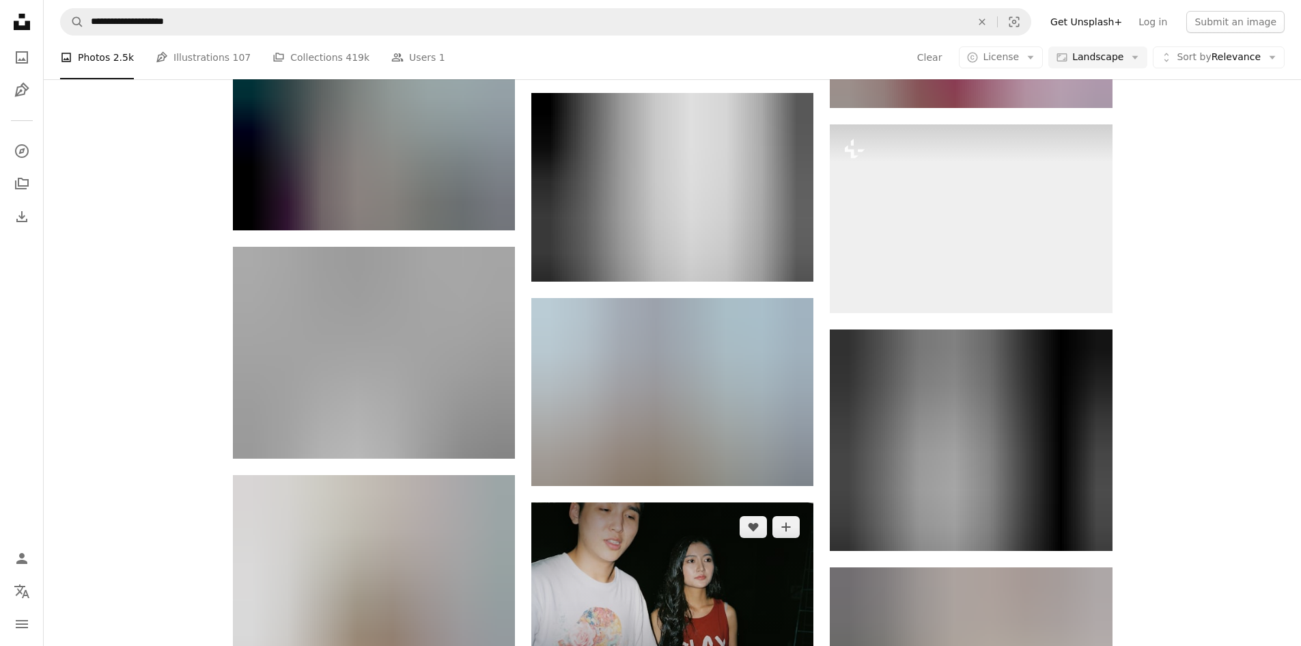
scroll to position [68659, 0]
